Goal: Check status: Check status

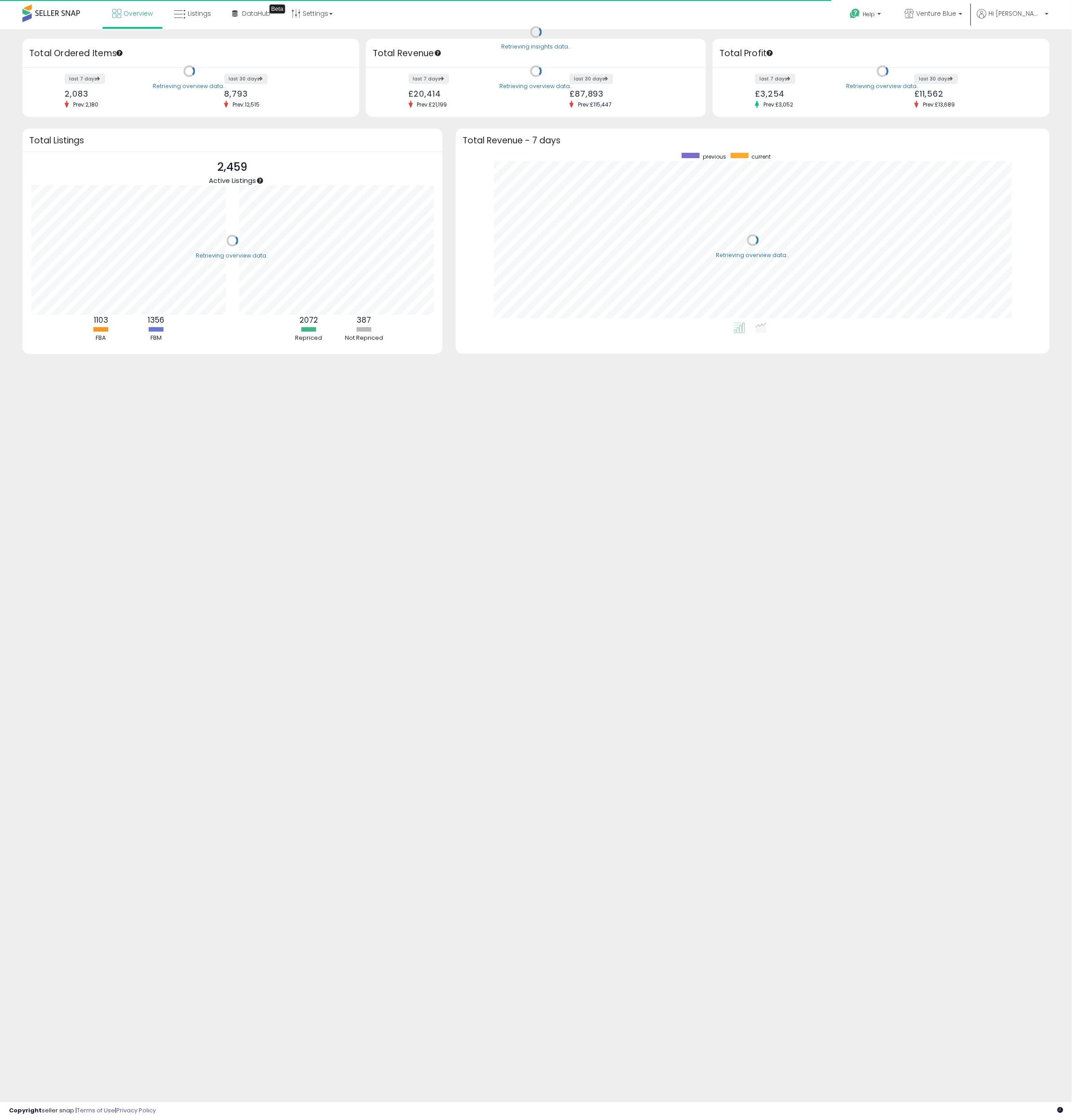
scroll to position [170, 575]
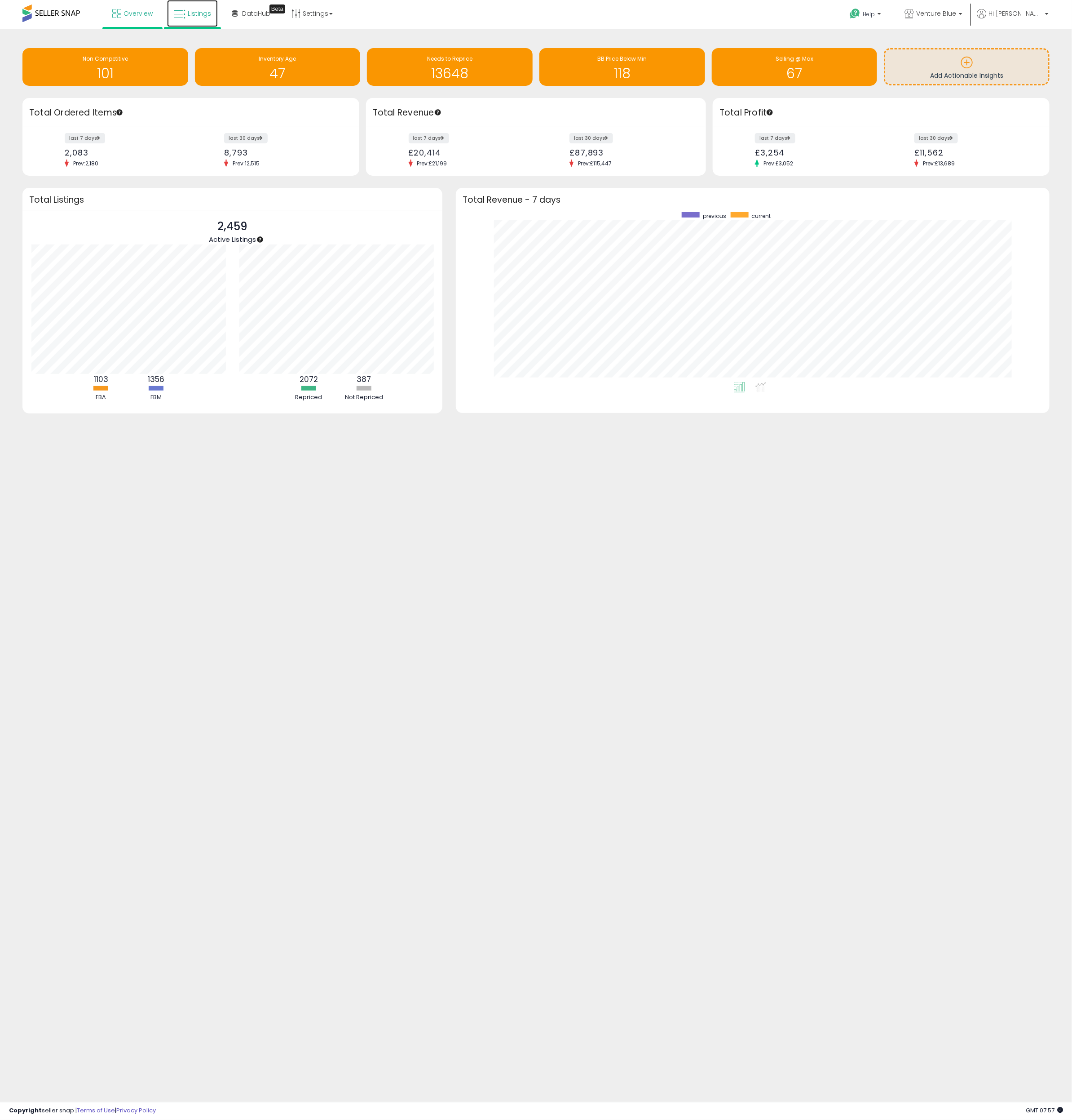
click at [182, 14] on icon at bounding box center [179, 14] width 11 height 11
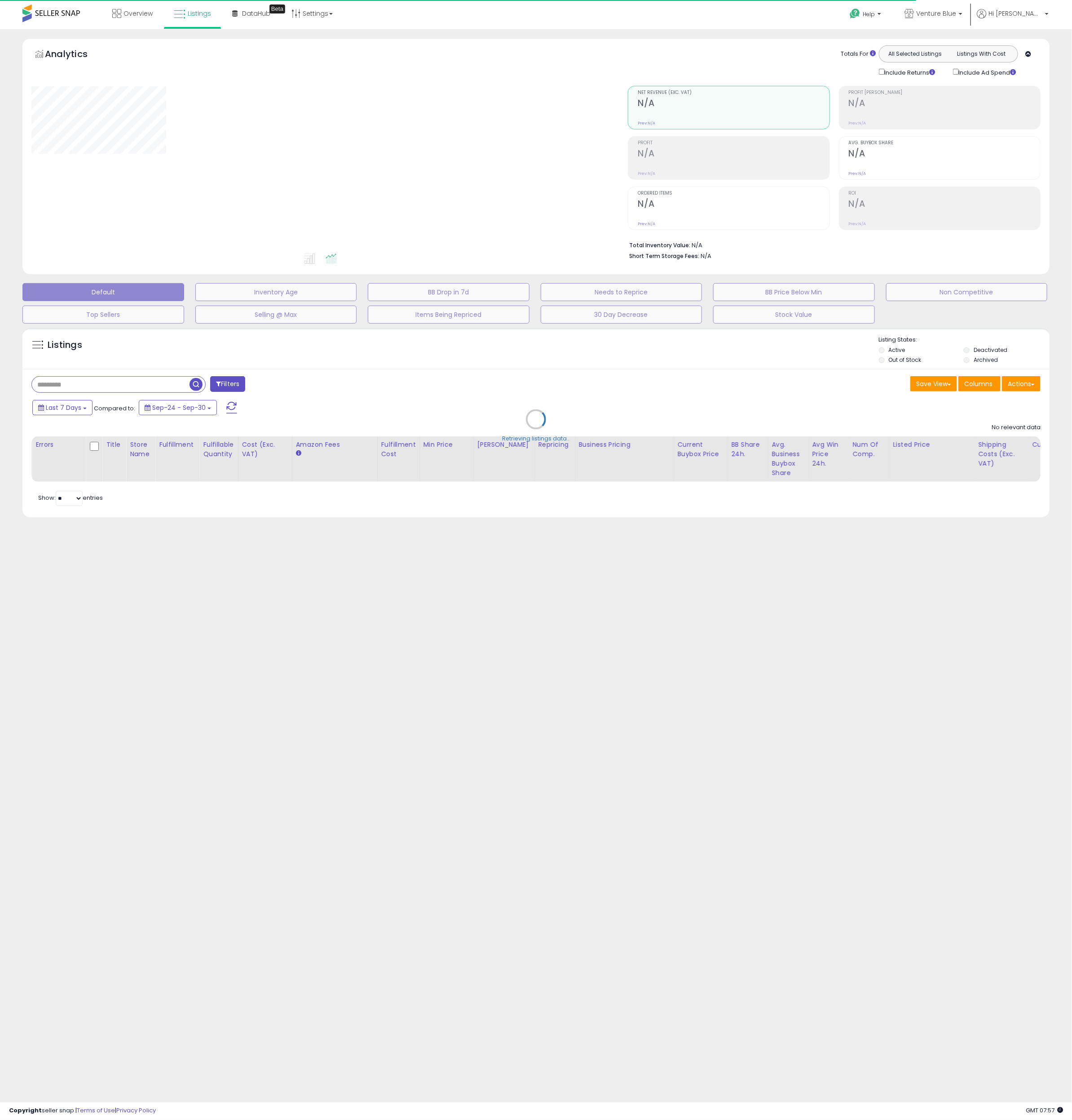
click at [64, 404] on div "Retrieving listings data.." at bounding box center [536, 426] width 1041 height 205
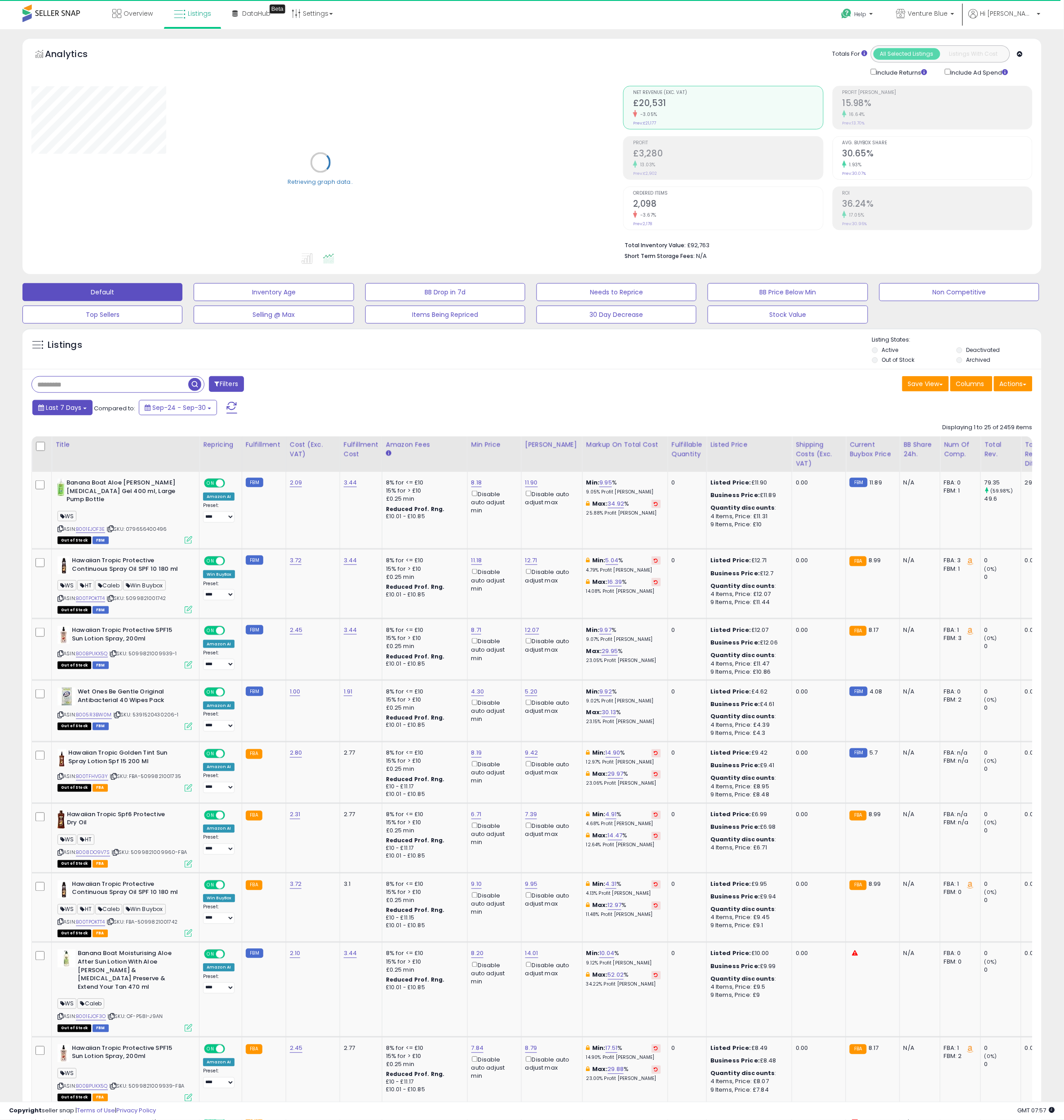
click at [61, 409] on span "Last 7 Days" at bounding box center [63, 407] width 35 height 9
click at [66, 466] on li "Custom Range" at bounding box center [73, 464] width 72 height 12
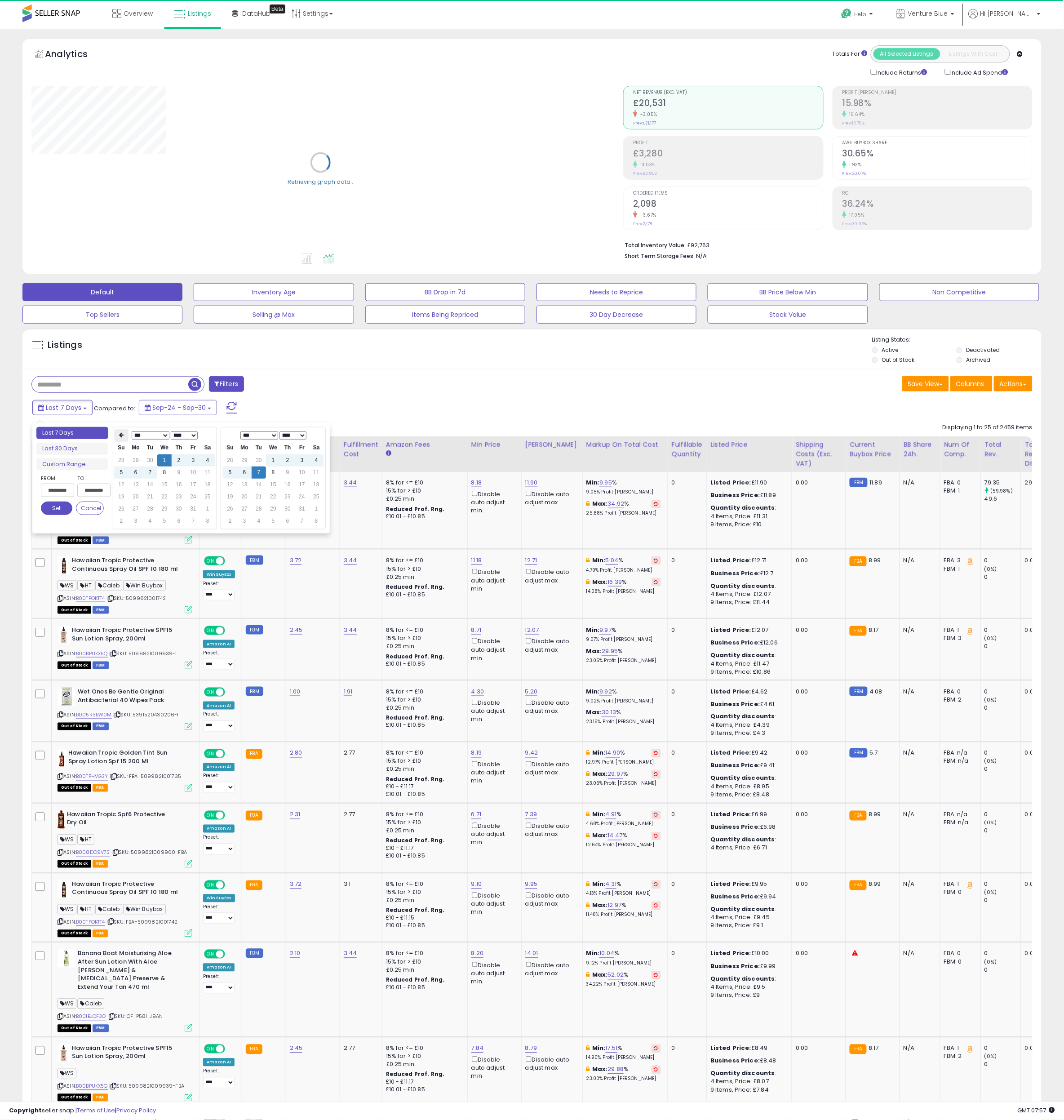
click at [121, 438] on icon at bounding box center [121, 435] width 4 height 5
click at [136, 463] on td "1" at bounding box center [136, 460] width 14 height 12
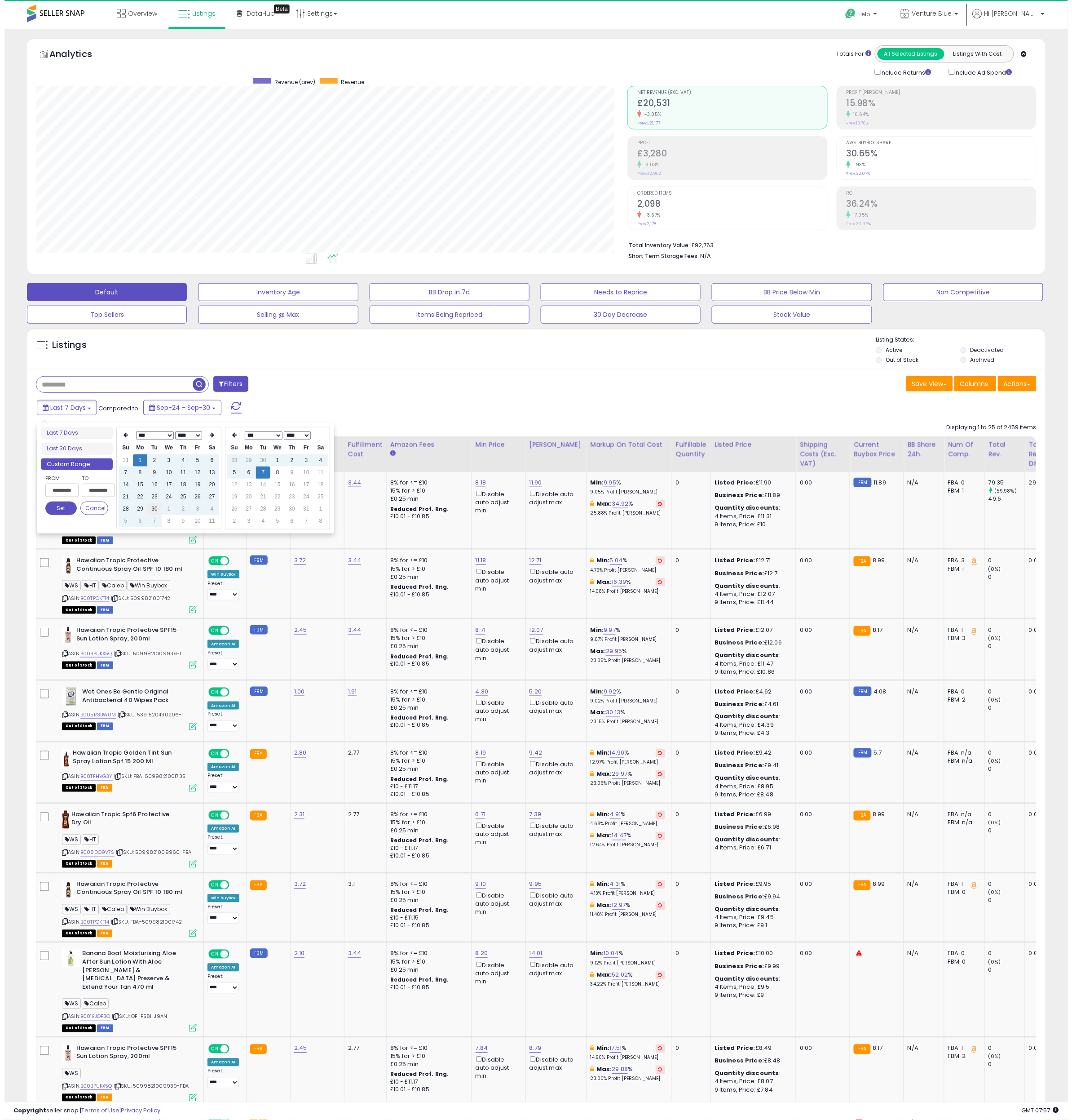
scroll to position [184, 592]
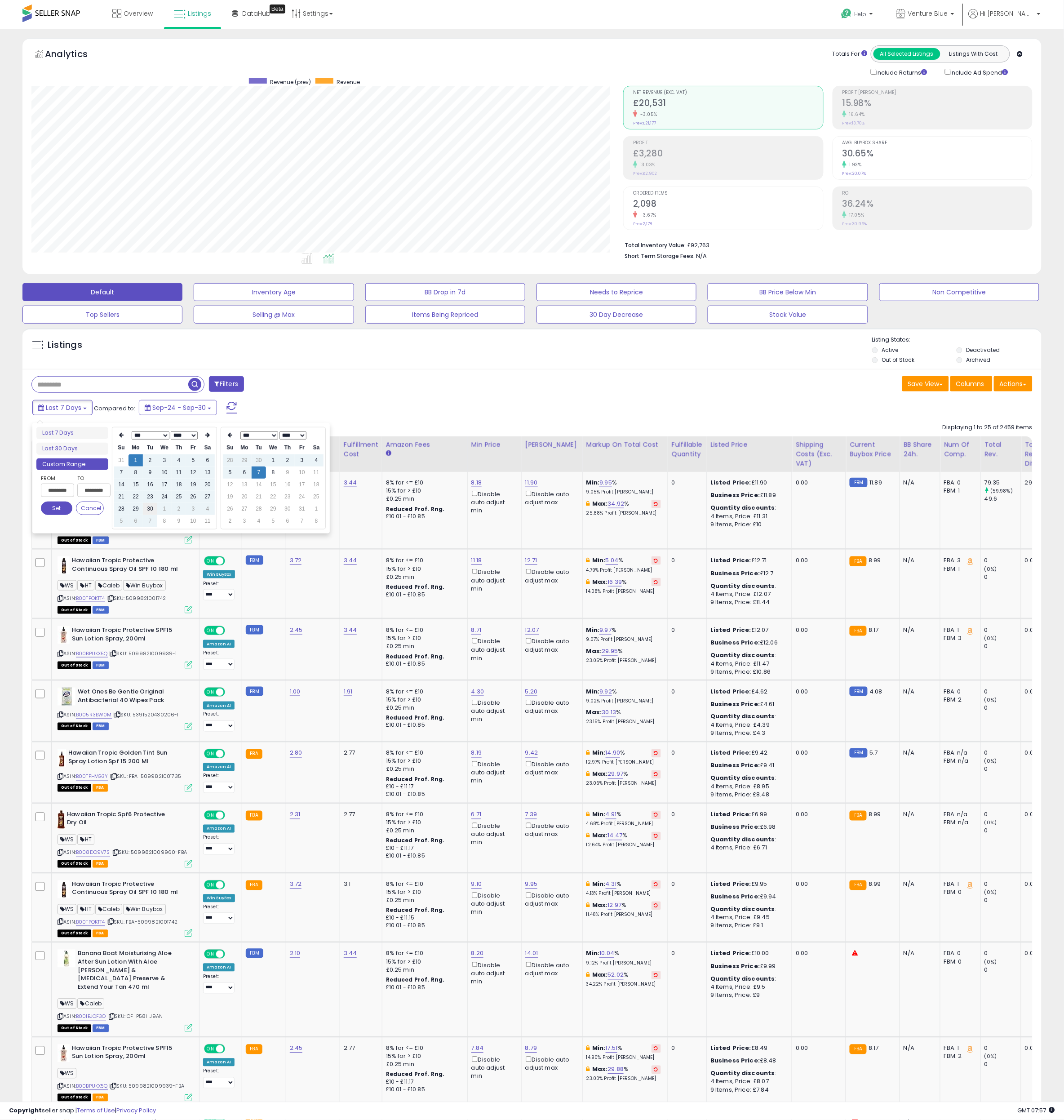
click at [153, 509] on td "30" at bounding box center [150, 509] width 14 height 12
click at [135, 461] on td "1" at bounding box center [136, 460] width 14 height 12
type input "**********"
click at [257, 458] on td "30" at bounding box center [259, 460] width 14 height 12
type input "**********"
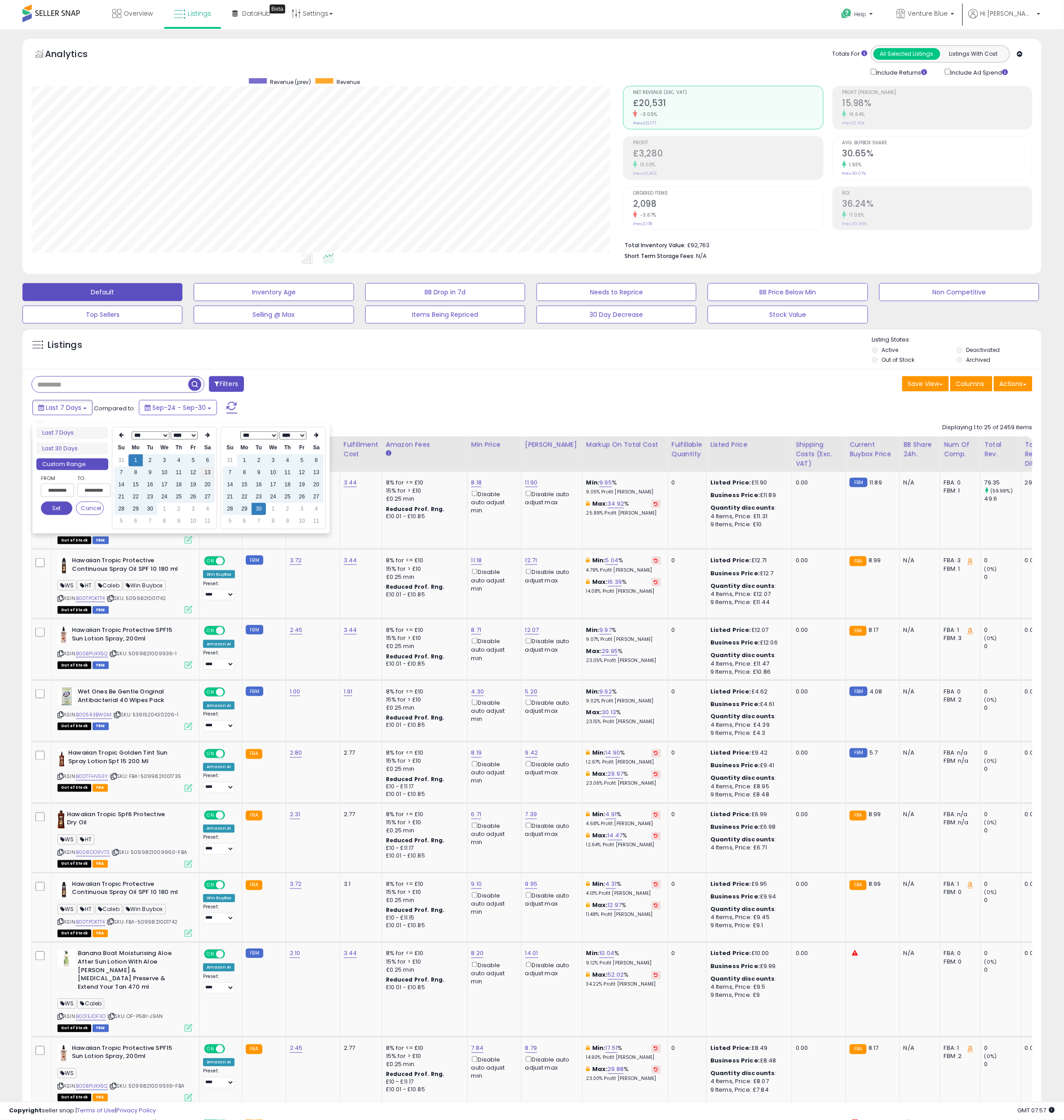
type input "**********"
click at [60, 511] on button "Set" at bounding box center [57, 508] width 31 height 13
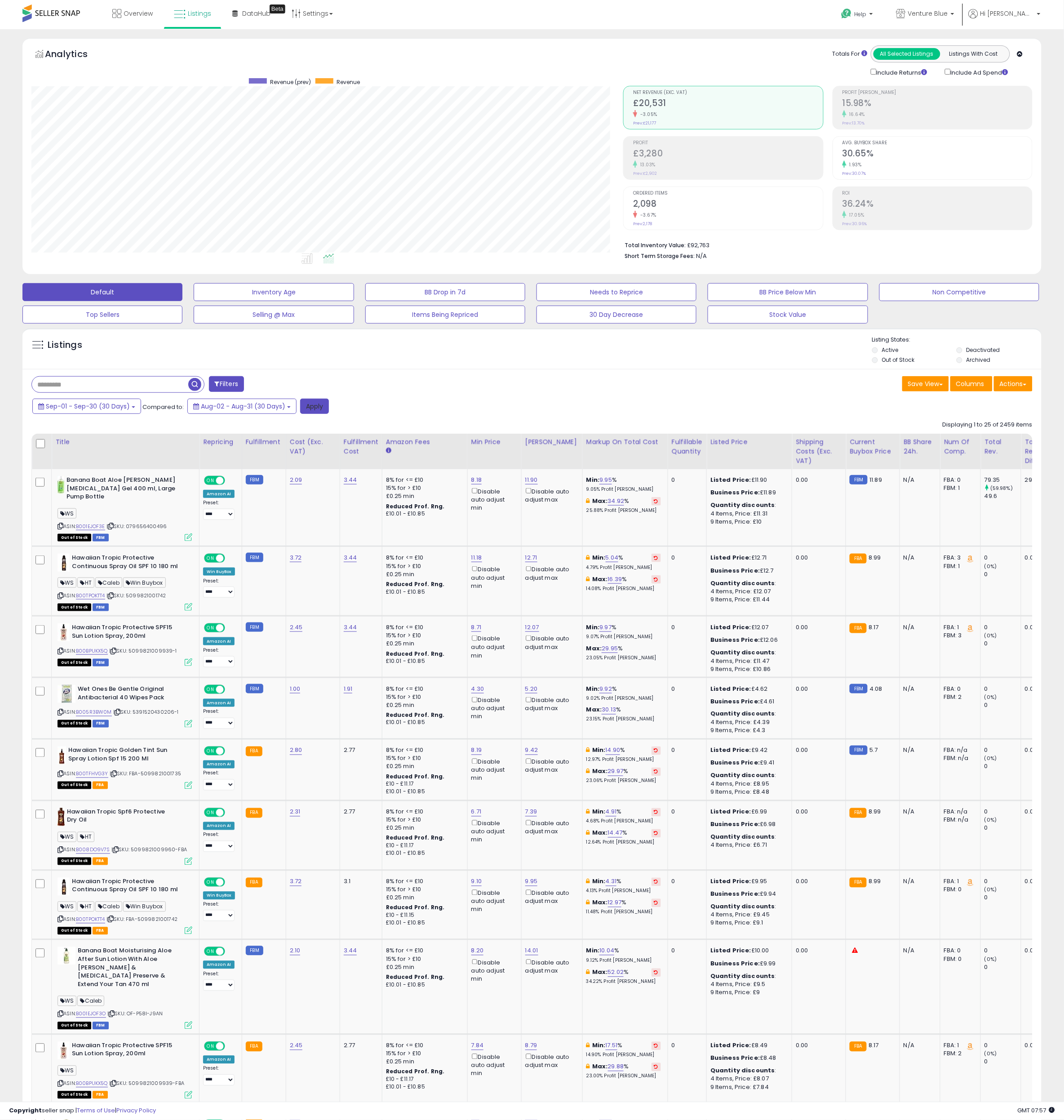
click at [313, 408] on button "Apply" at bounding box center [315, 406] width 29 height 15
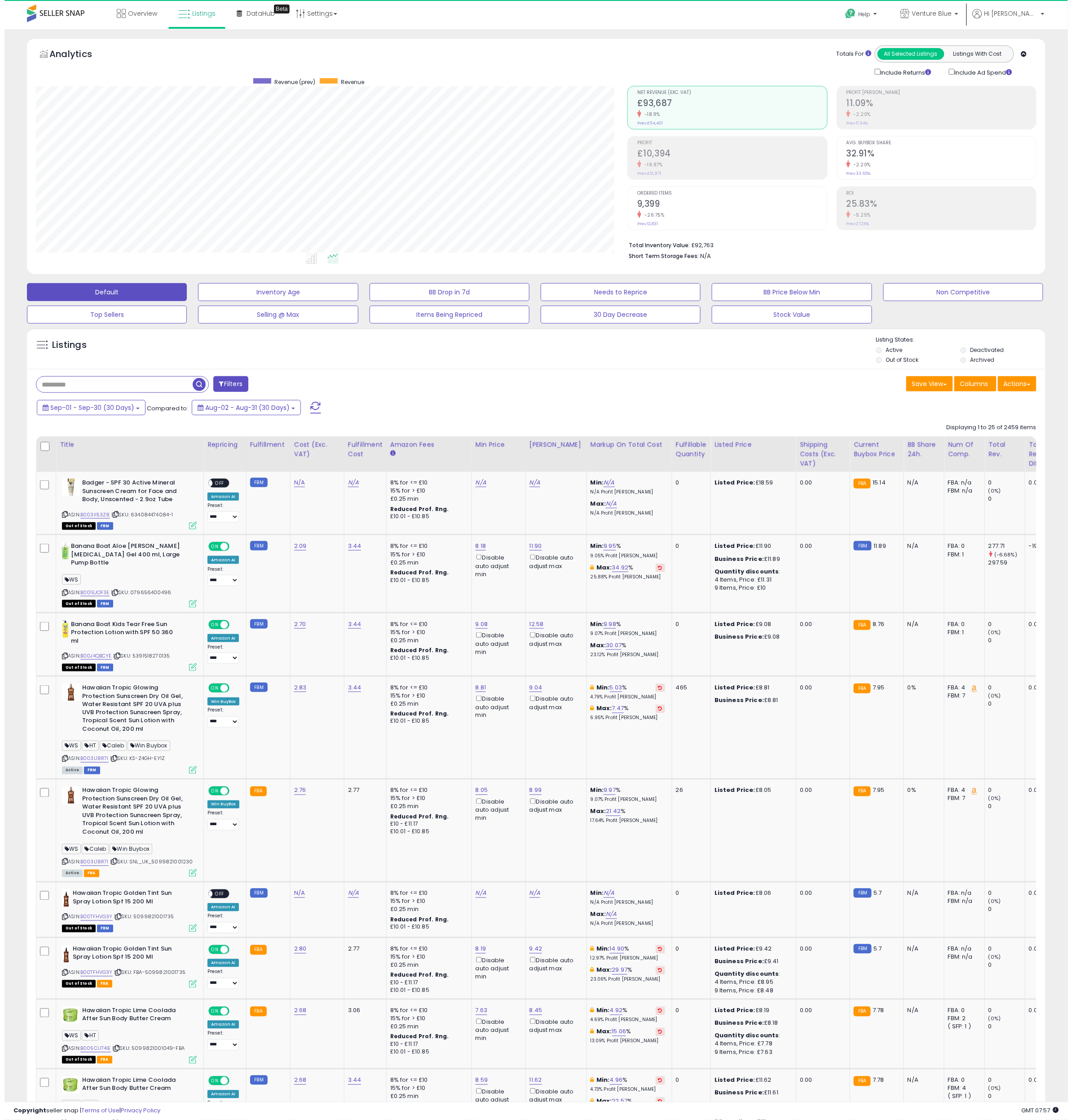
scroll to position [184, 592]
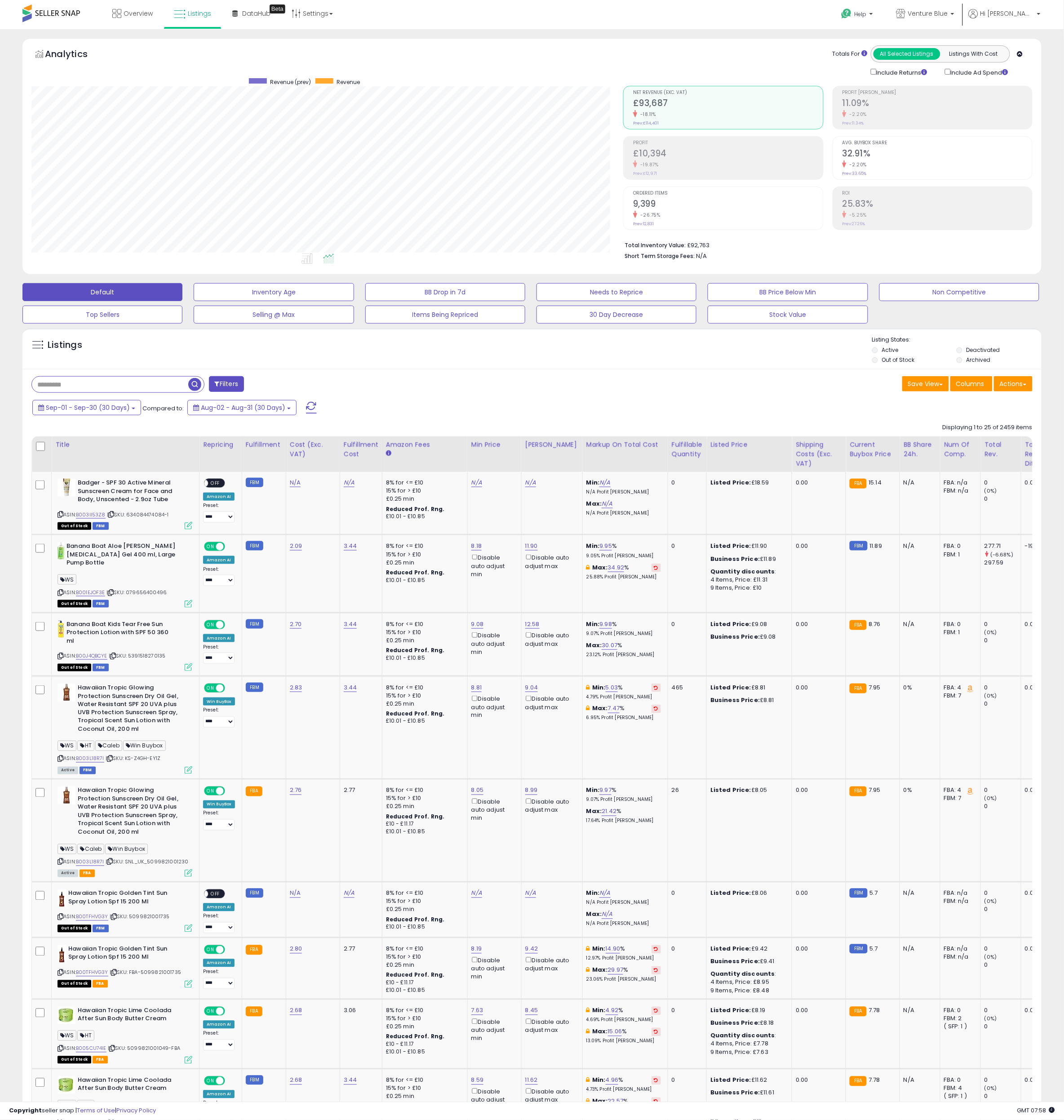
click at [866, 112] on small "-2.20%" at bounding box center [856, 114] width 20 height 7
click at [308, 259] on icon at bounding box center [307, 258] width 11 height 10
